Goal: Information Seeking & Learning: Compare options

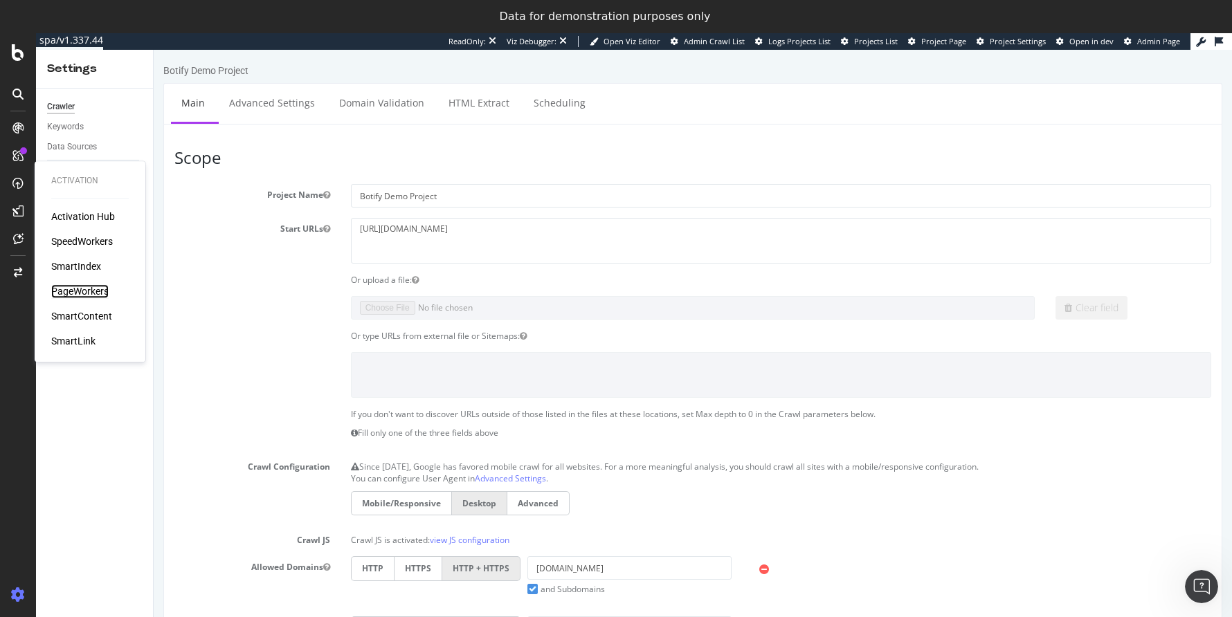
click at [80, 295] on div "PageWorkers" at bounding box center [79, 291] width 57 height 14
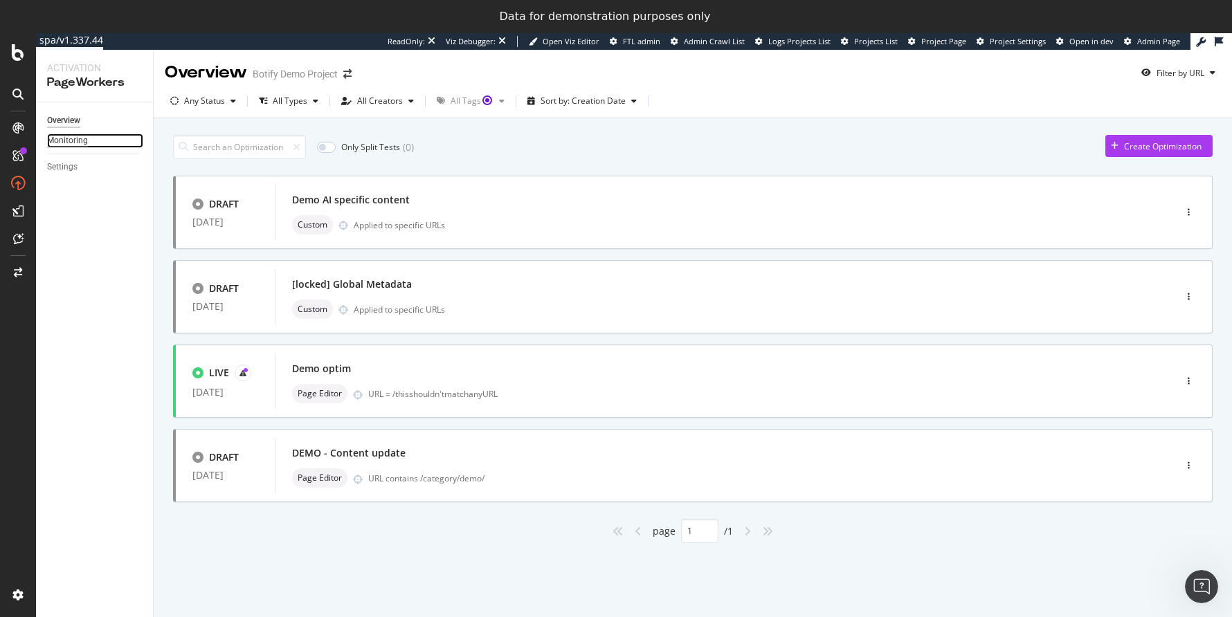
click at [60, 141] on div "Monitoring" at bounding box center [67, 141] width 41 height 15
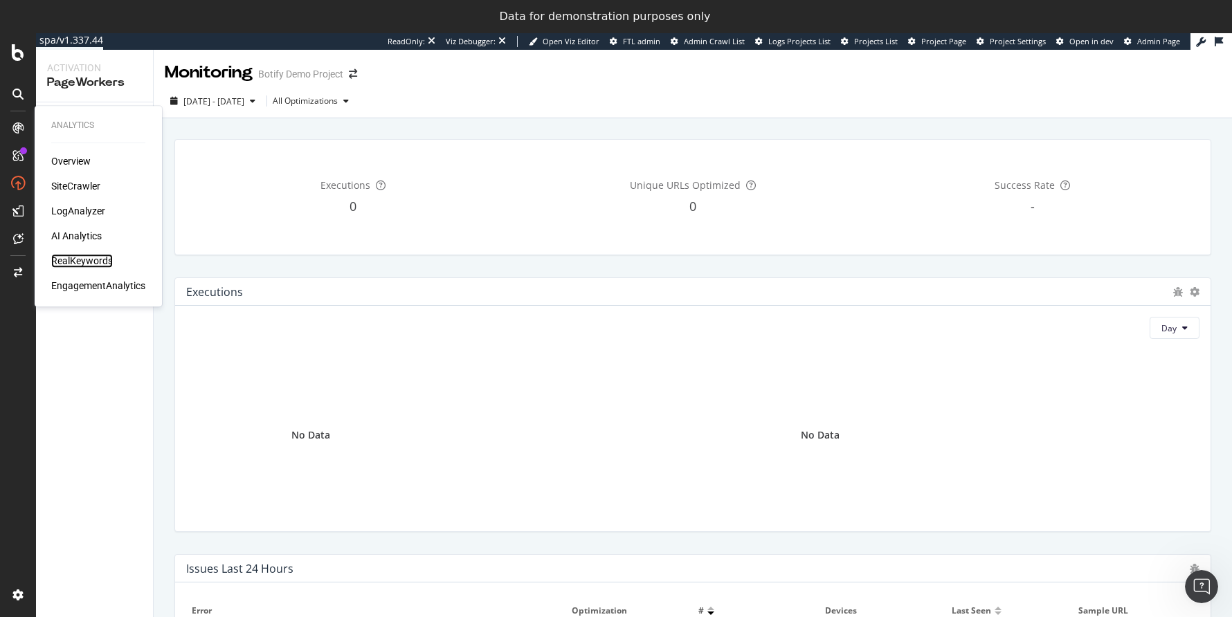
click at [73, 260] on div "RealKeywords" at bounding box center [82, 261] width 62 height 14
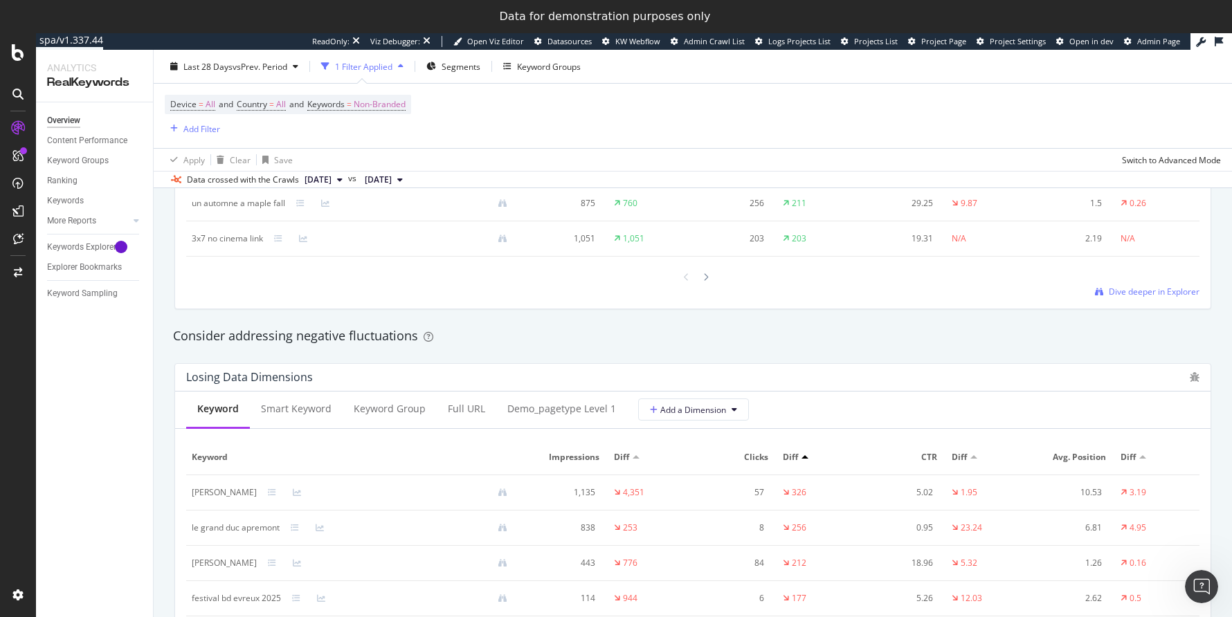
scroll to position [1629, 0]
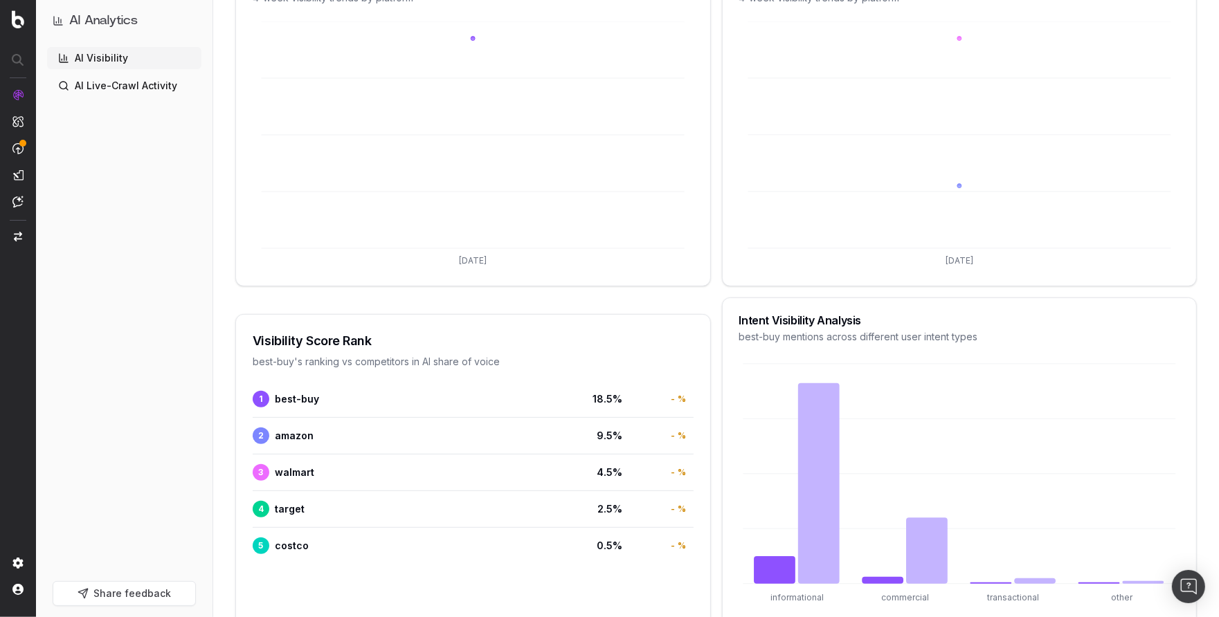
scroll to position [509, 0]
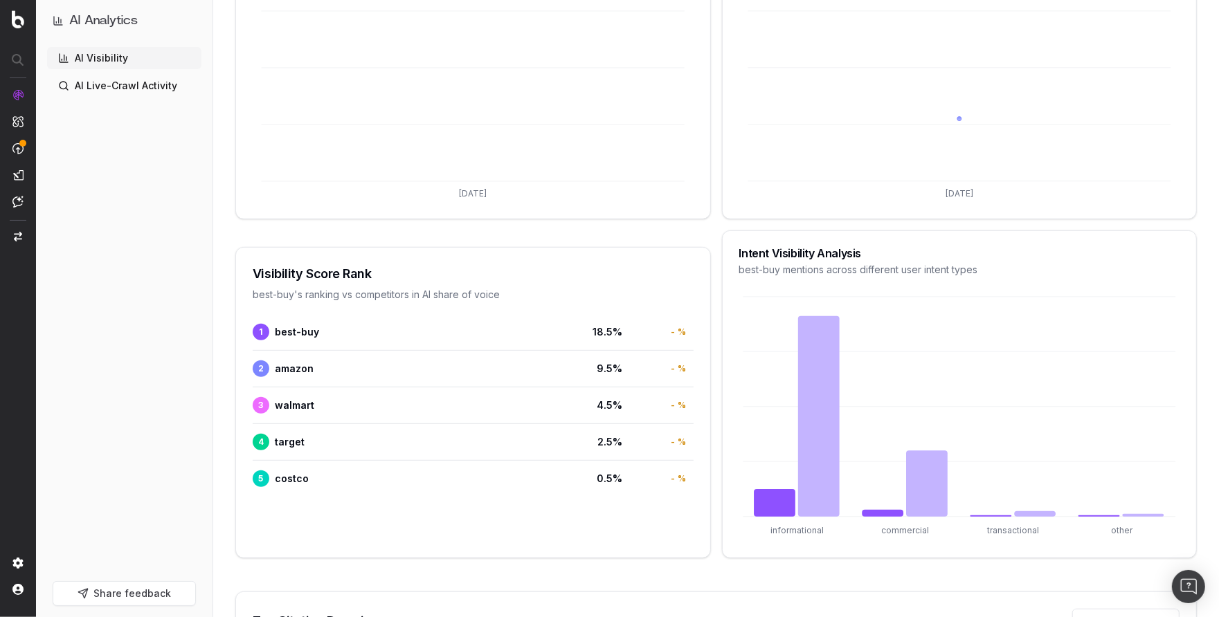
click at [287, 330] on span "best-buy" at bounding box center [297, 332] width 44 height 14
click at [259, 329] on span "1" at bounding box center [261, 332] width 17 height 17
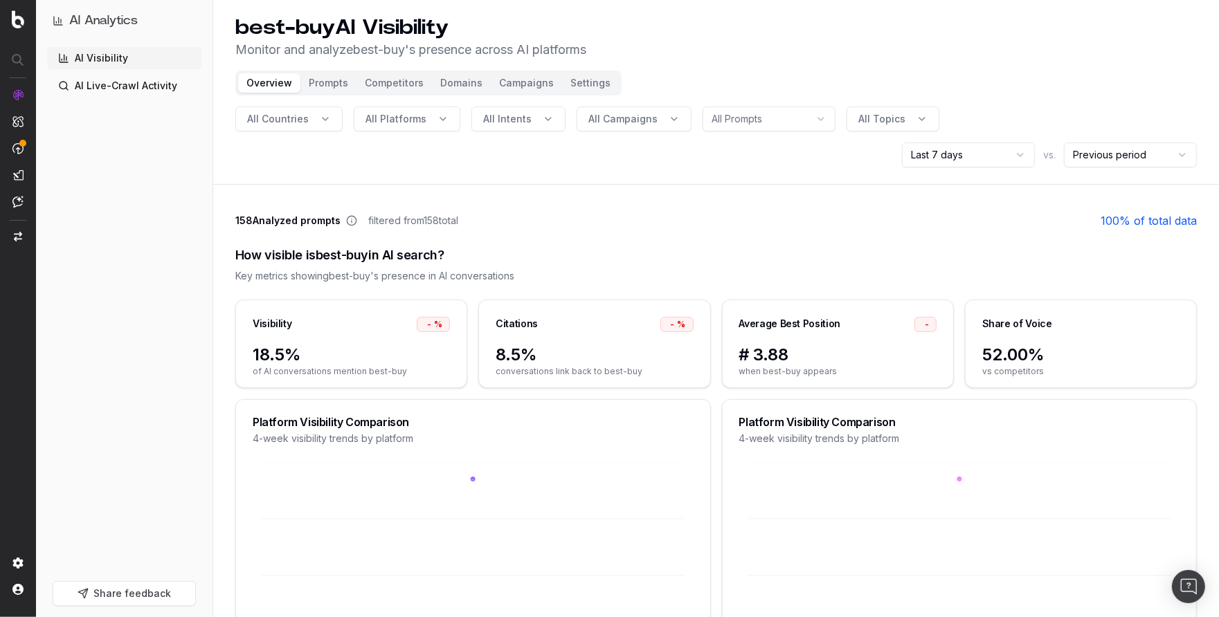
scroll to position [0, 0]
click at [410, 86] on button "Competitors" at bounding box center [393, 84] width 75 height 19
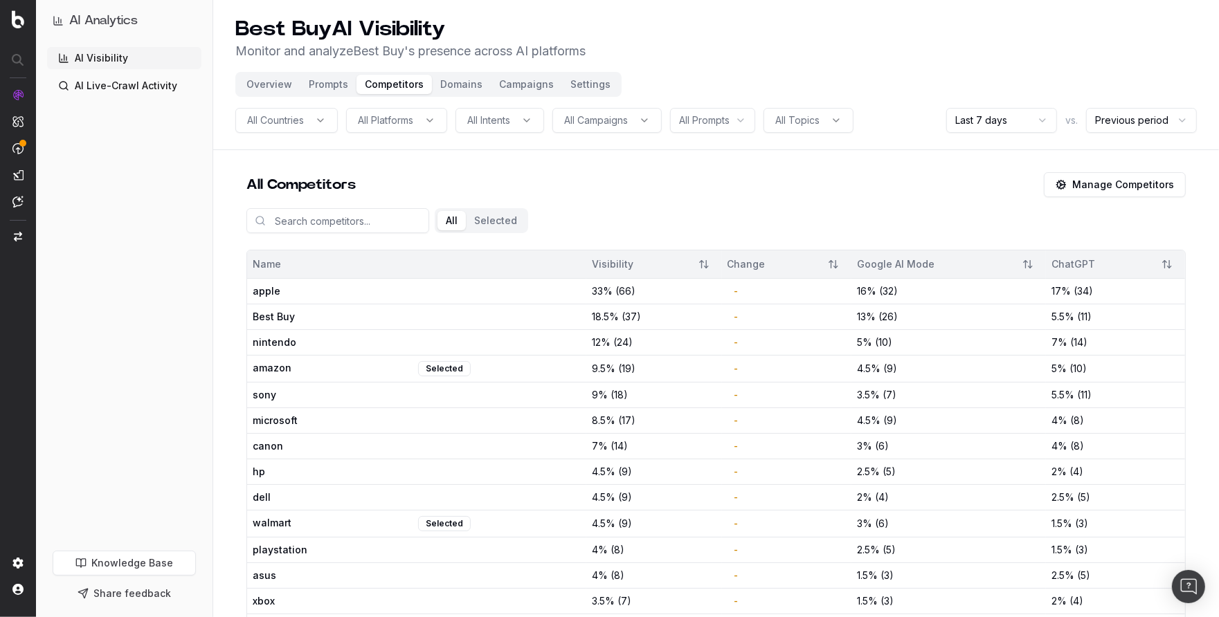
click at [264, 84] on button "Overview" at bounding box center [269, 84] width 62 height 19
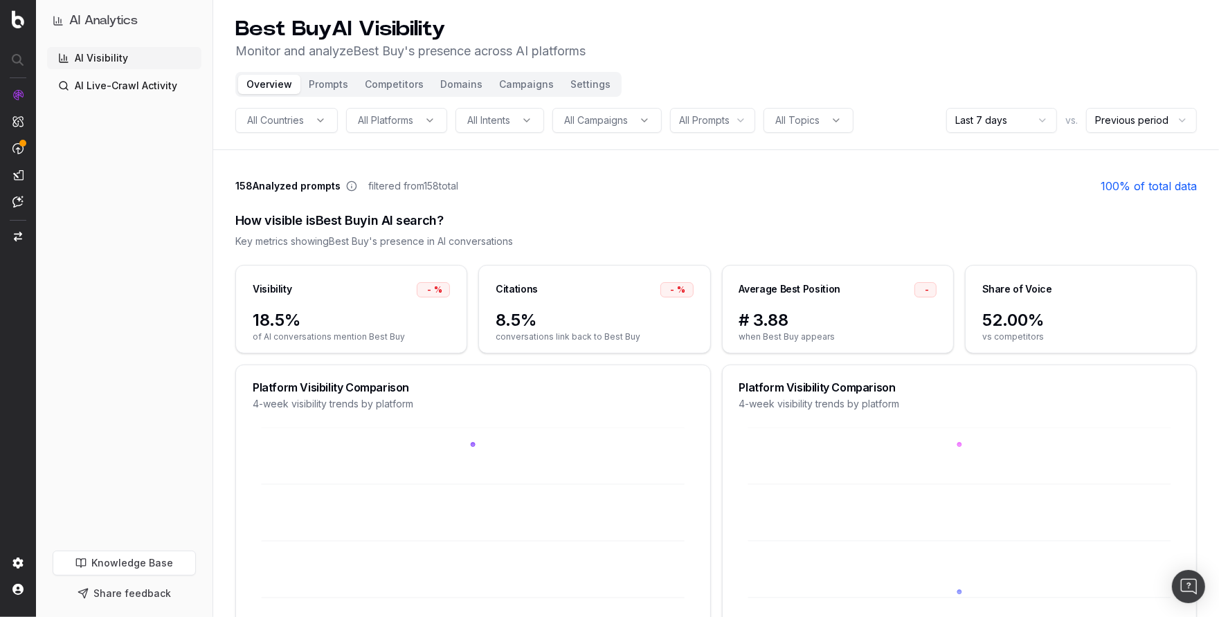
click at [399, 82] on button "Competitors" at bounding box center [393, 84] width 75 height 19
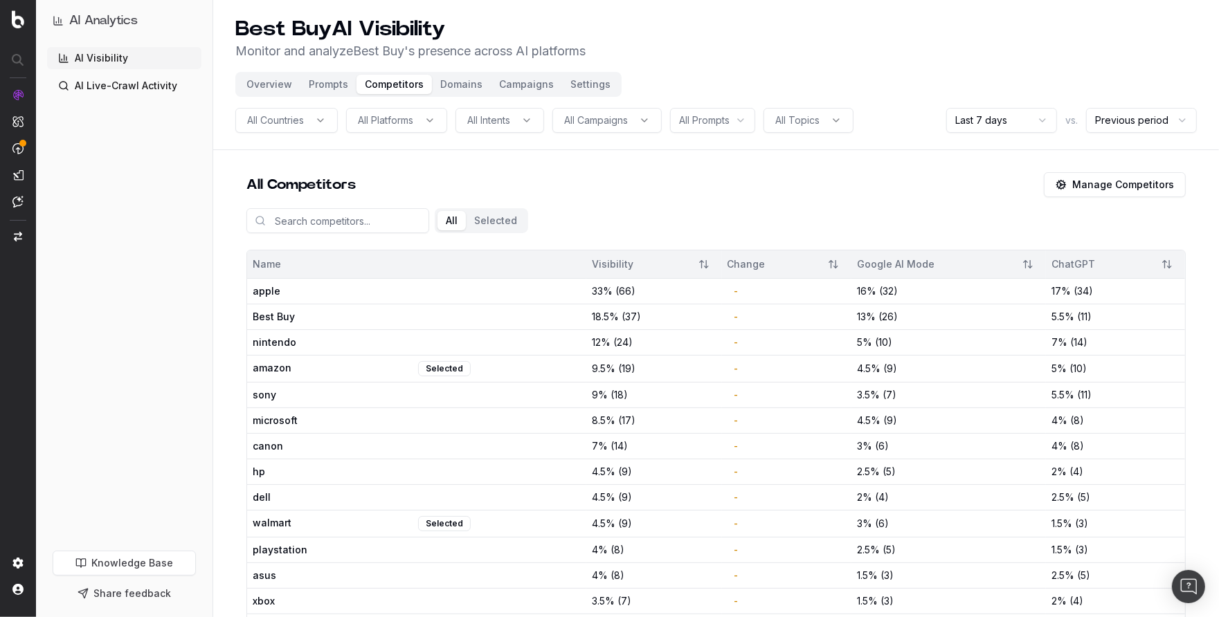
click at [266, 85] on button "Overview" at bounding box center [269, 84] width 62 height 19
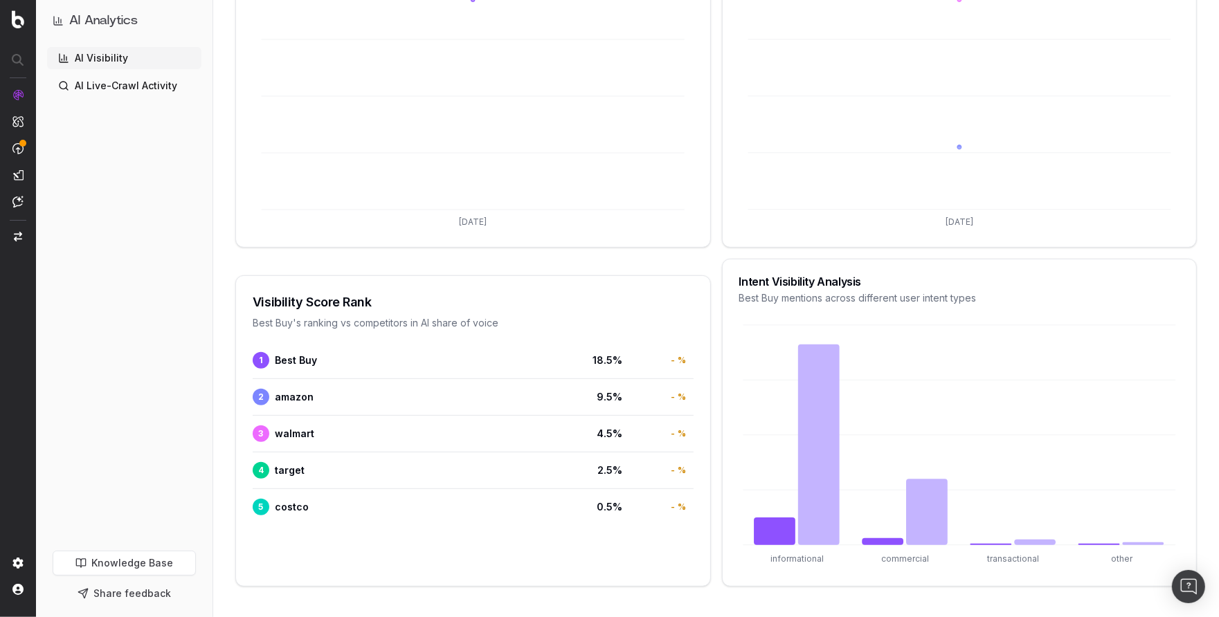
scroll to position [459, 0]
